Goal: Information Seeking & Learning: Learn about a topic

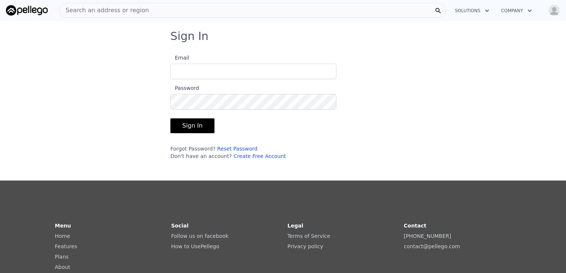
type input "[EMAIL_ADDRESS][DOMAIN_NAME]"
click at [187, 128] on button "Sign In" at bounding box center [192, 126] width 44 height 15
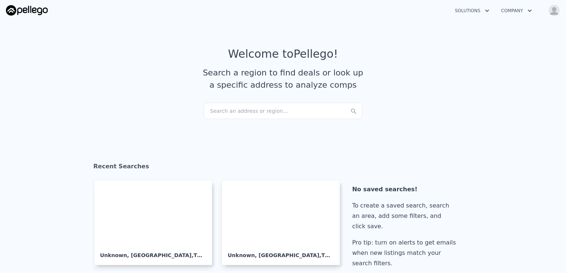
checkbox input "true"
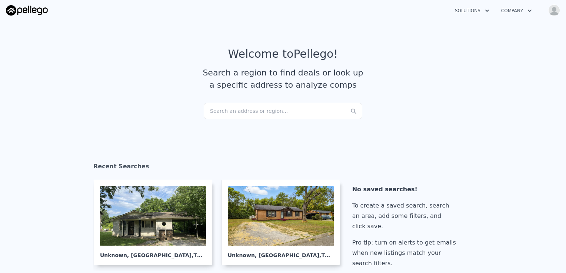
drag, startPoint x: 244, startPoint y: 112, endPoint x: 230, endPoint y: 114, distance: 14.7
click at [230, 114] on div "Search an address or region..." at bounding box center [283, 111] width 159 height 16
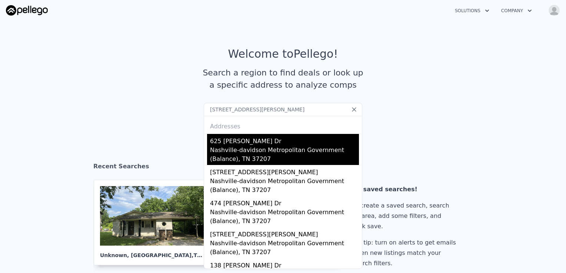
type input "[STREET_ADDRESS][PERSON_NAME]"
click at [244, 144] on div "625 [PERSON_NAME] Dr" at bounding box center [284, 140] width 149 height 12
